Goal: Task Accomplishment & Management: Manage account settings

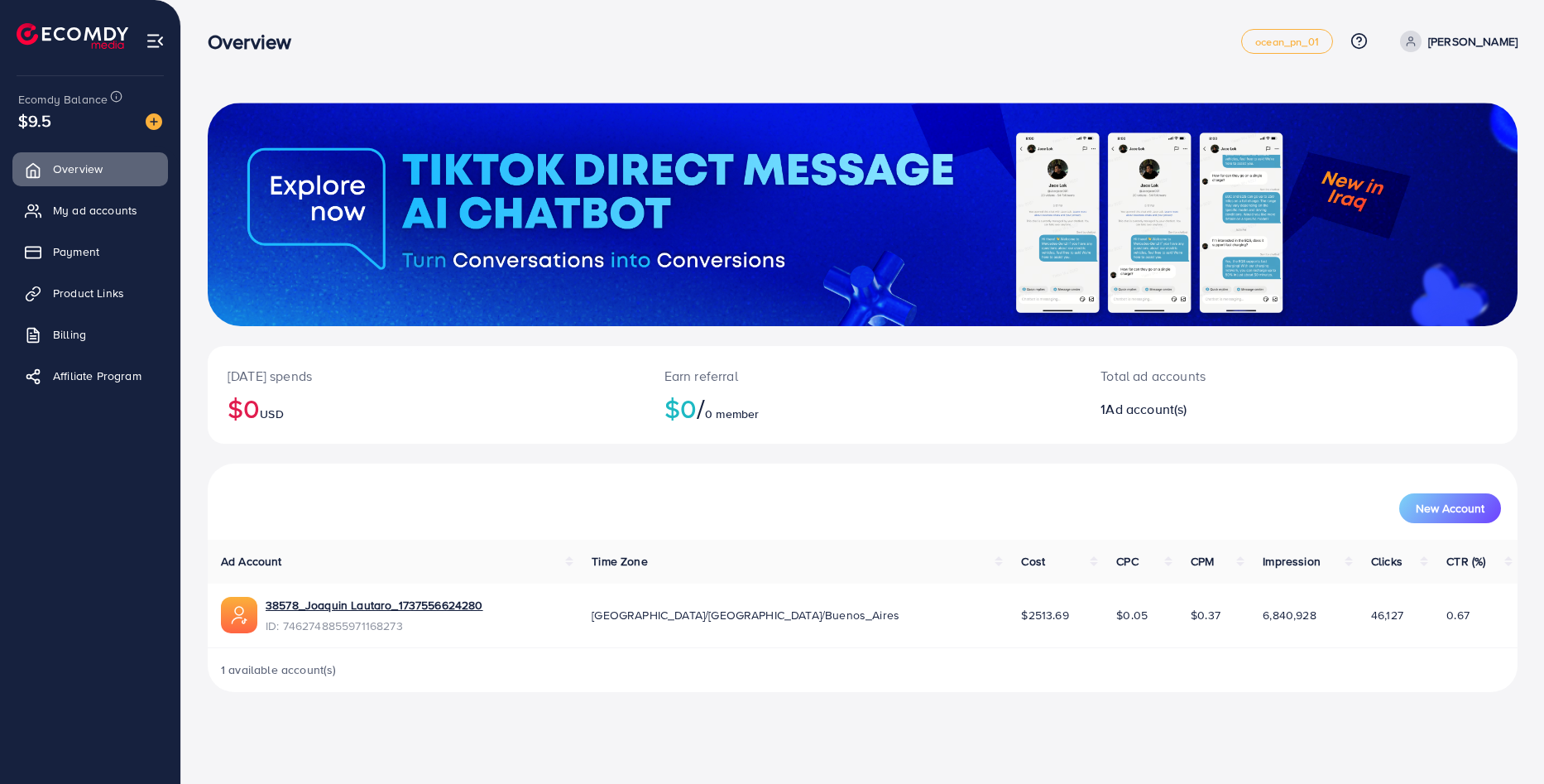
click at [283, 20] on div "Overview ocean_pn_01 Help Center Contact Support Plans and Pricing Term and pol…" at bounding box center [863, 41] width 1310 height 46
click at [87, 241] on link "Payment" at bounding box center [91, 251] width 156 height 33
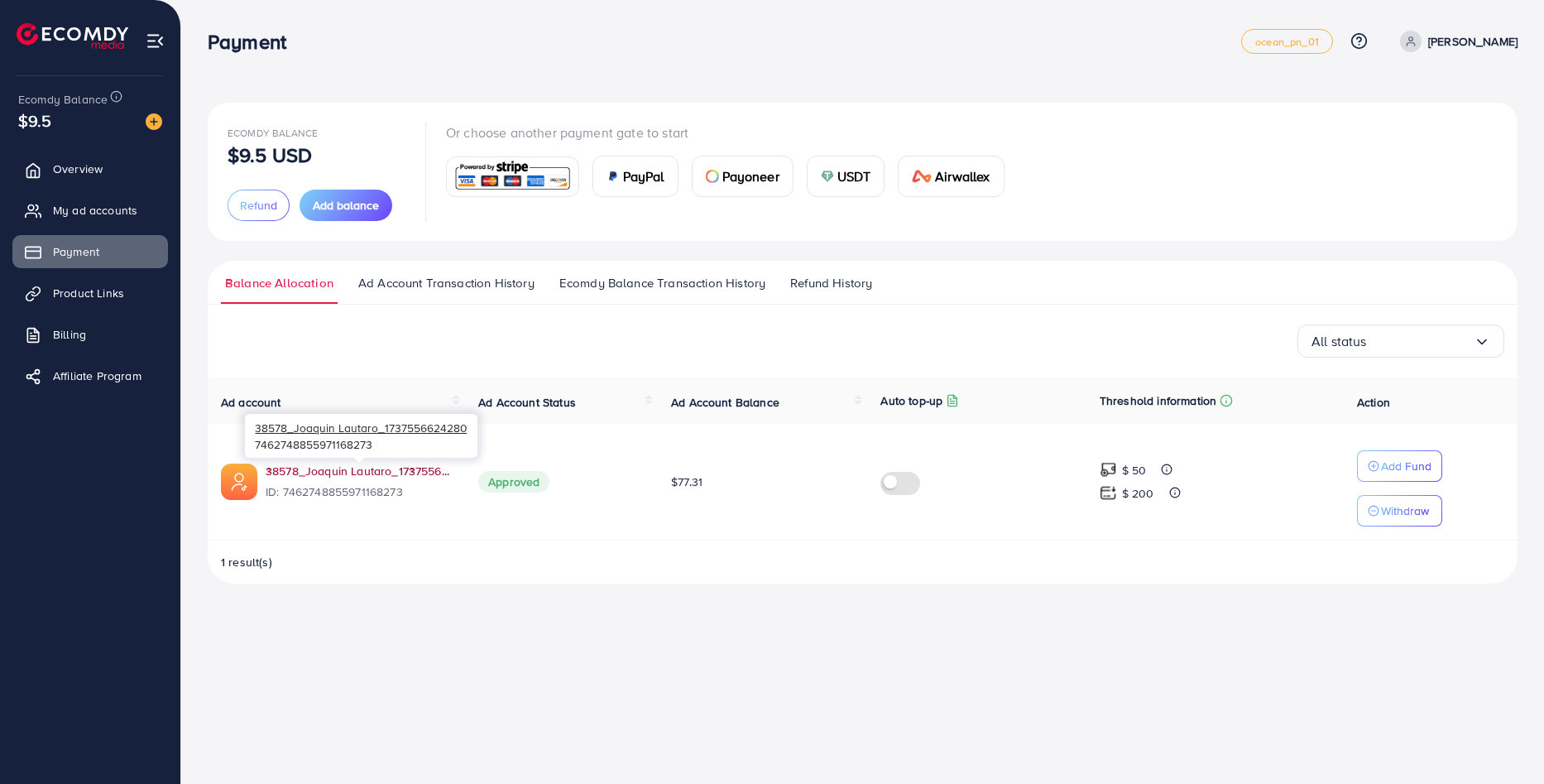
click at [307, 465] on link "38578_Joaquin Lautaro_1737556624280" at bounding box center [359, 471] width 186 height 17
click at [98, 324] on link "Billing" at bounding box center [91, 334] width 156 height 33
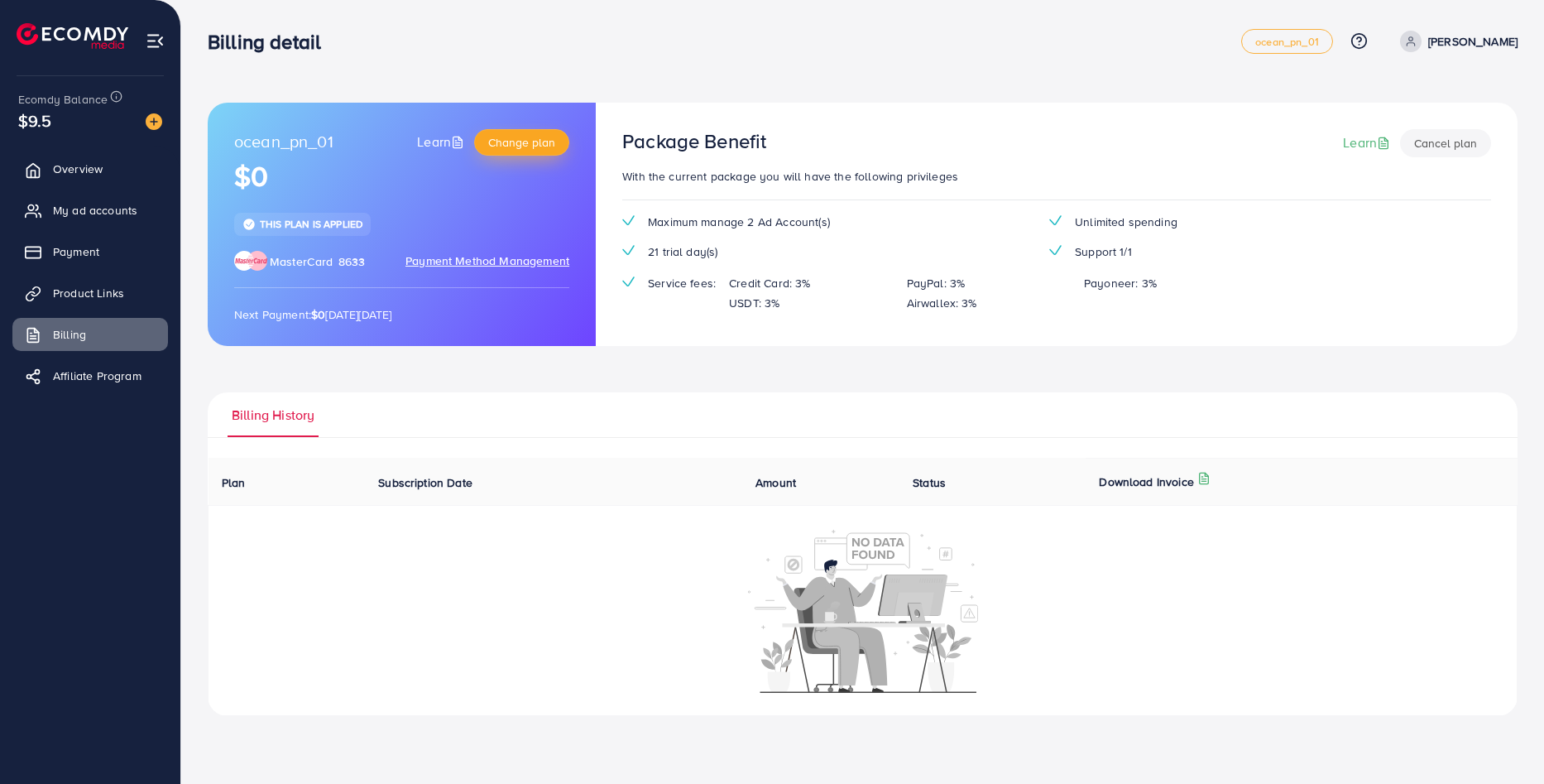
click at [535, 145] on span "Change plan" at bounding box center [522, 143] width 67 height 17
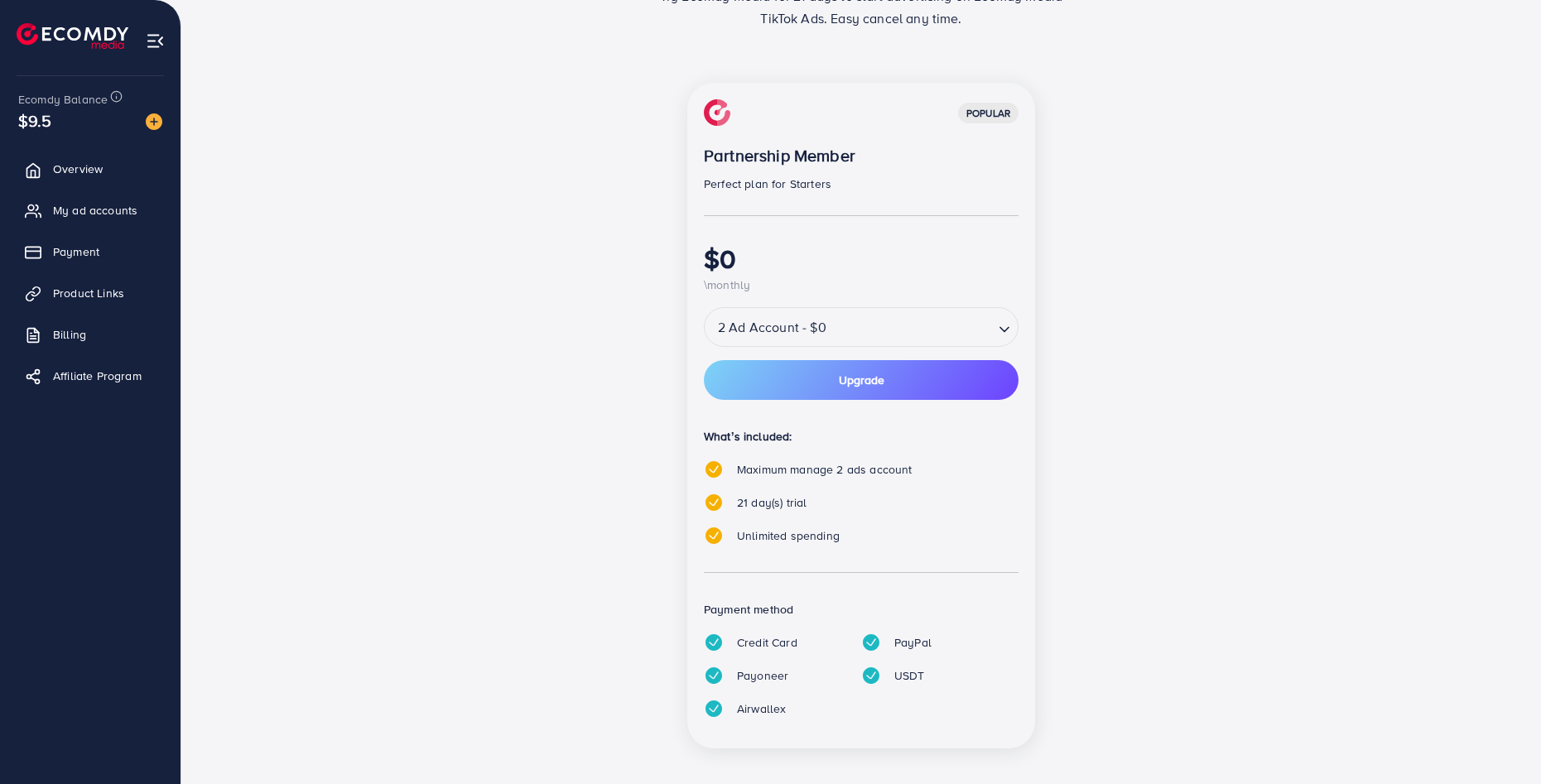
scroll to position [165, 0]
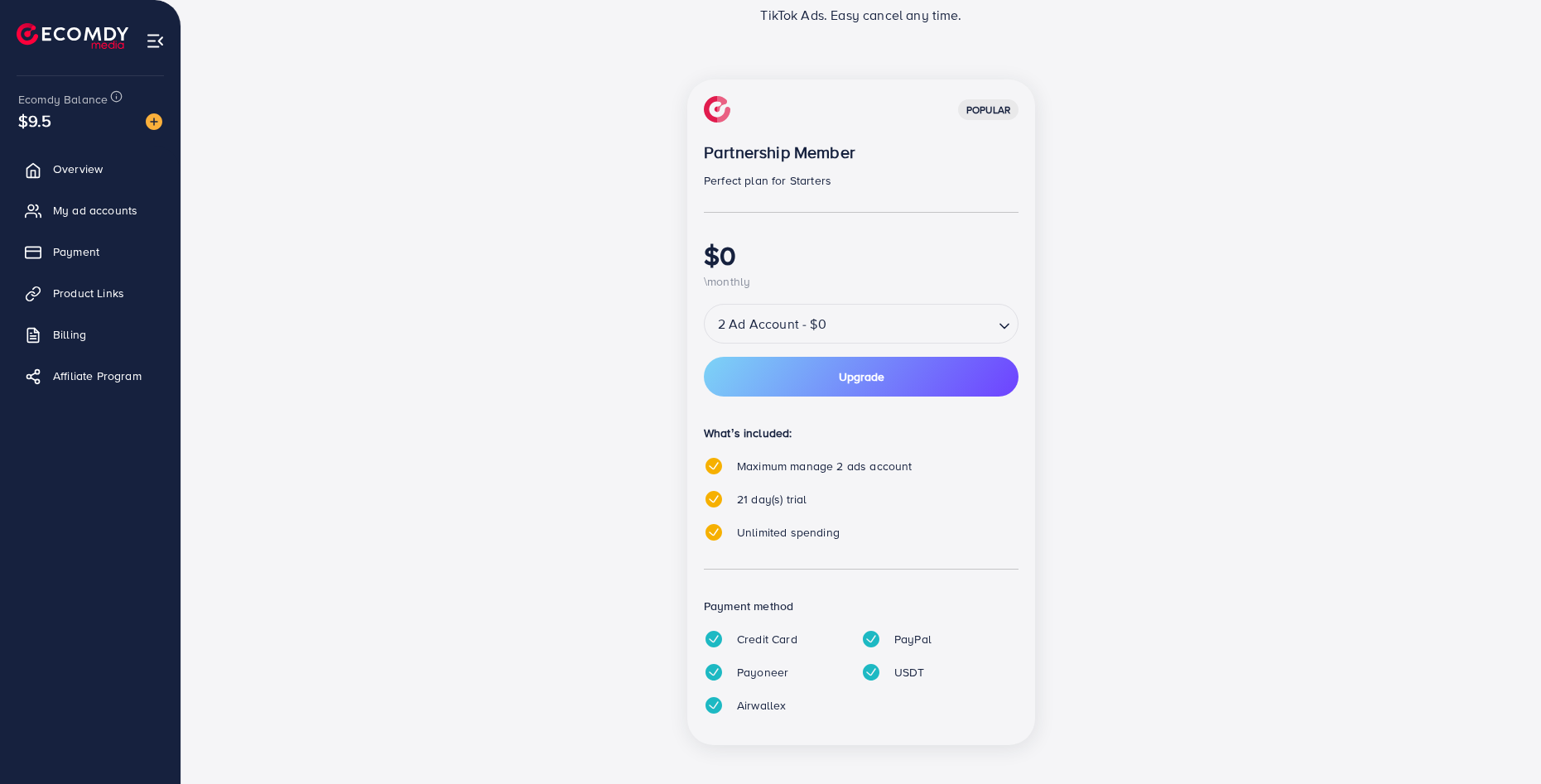
click at [833, 311] on input "Search for option" at bounding box center [911, 324] width 160 height 29
click at [833, 311] on input "Search for option" at bounding box center [849, 324] width 285 height 29
click at [889, 319] on input "Search for option" at bounding box center [849, 324] width 285 height 29
click at [298, 496] on div "One tool for your whole sale needs. Try Ecomdy Media for 21 days to start adver…" at bounding box center [861, 350] width 1306 height 828
click at [877, 330] on input "Search for option" at bounding box center [911, 324] width 160 height 29
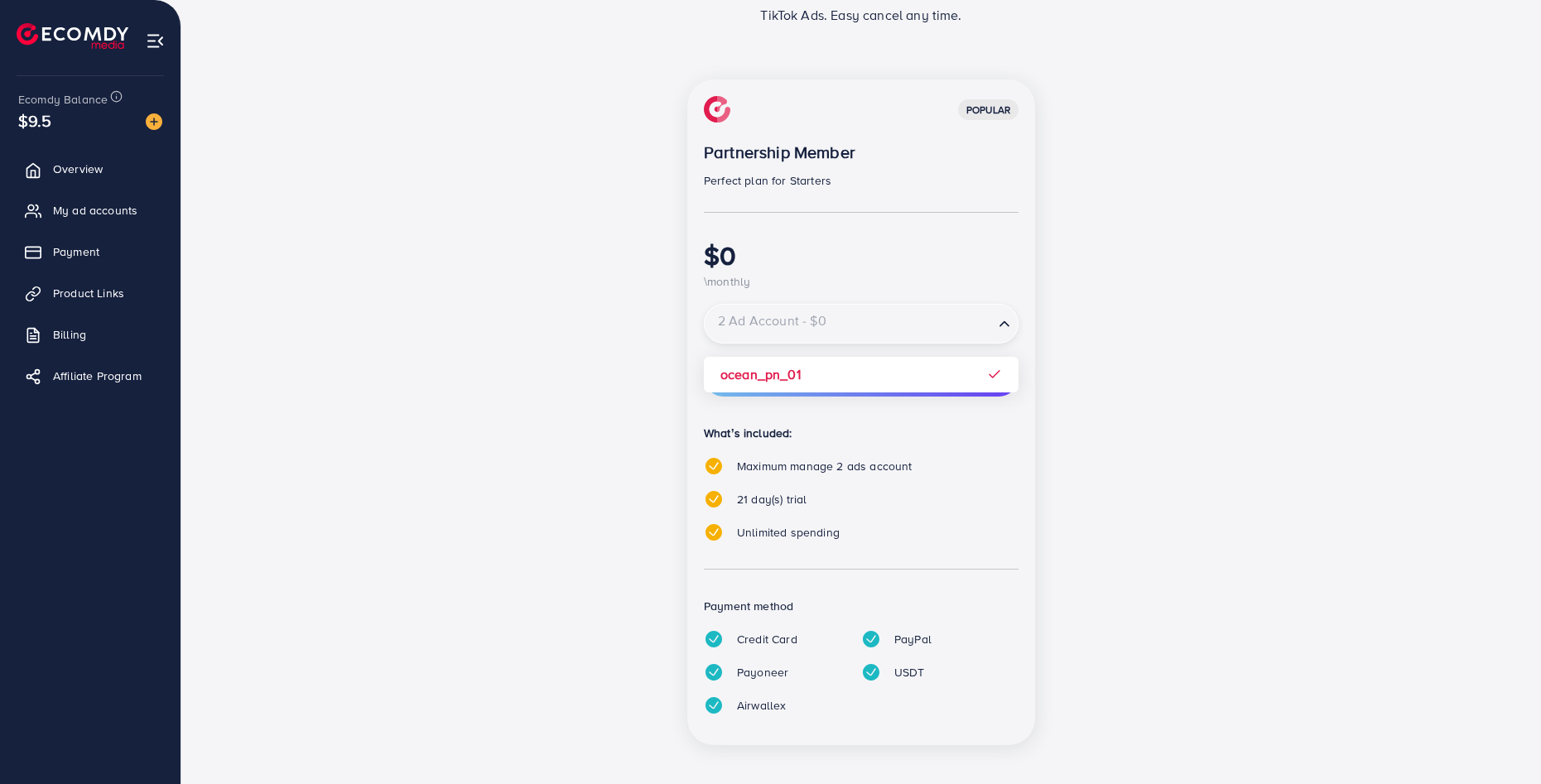
click at [877, 319] on input "Search for option" at bounding box center [849, 324] width 285 height 29
click at [1148, 431] on div "popular Partnership Member Perfect plan for Starters $0 \monthly 2 Ad Account -…" at bounding box center [861, 422] width 716 height 685
click at [712, 501] on img at bounding box center [714, 499] width 20 height 20
click at [86, 179] on link "Overview" at bounding box center [91, 169] width 156 height 33
